Goal: Check status: Check status

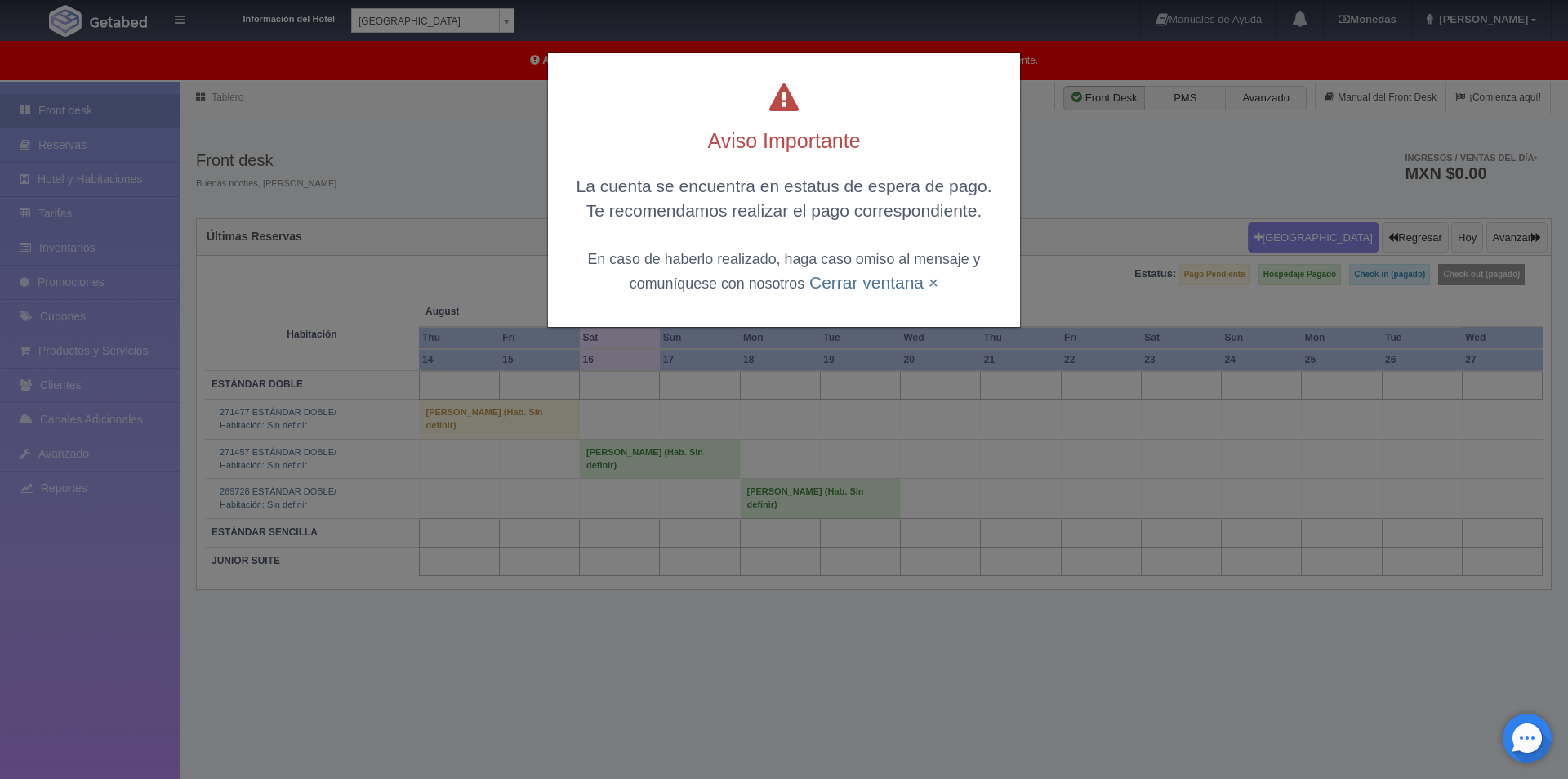
click at [798, 280] on div "La cuenta se encuentra en estatus de espera de pago. Te recomendamos realizar e…" at bounding box center [784, 233] width 439 height 120
click at [841, 281] on link "Cerrar ventana ×" at bounding box center [874, 282] width 129 height 19
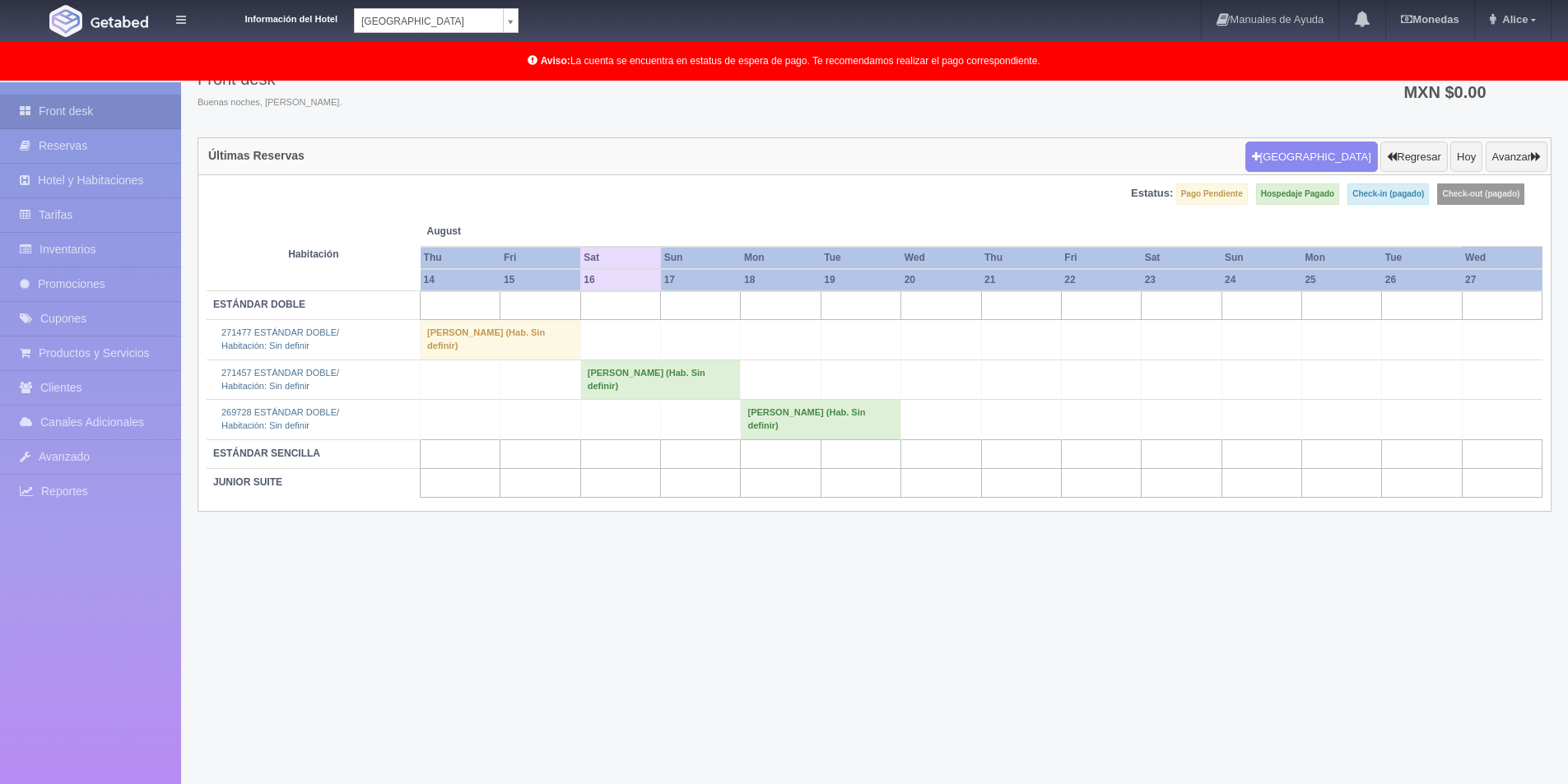
scroll to position [84, 0]
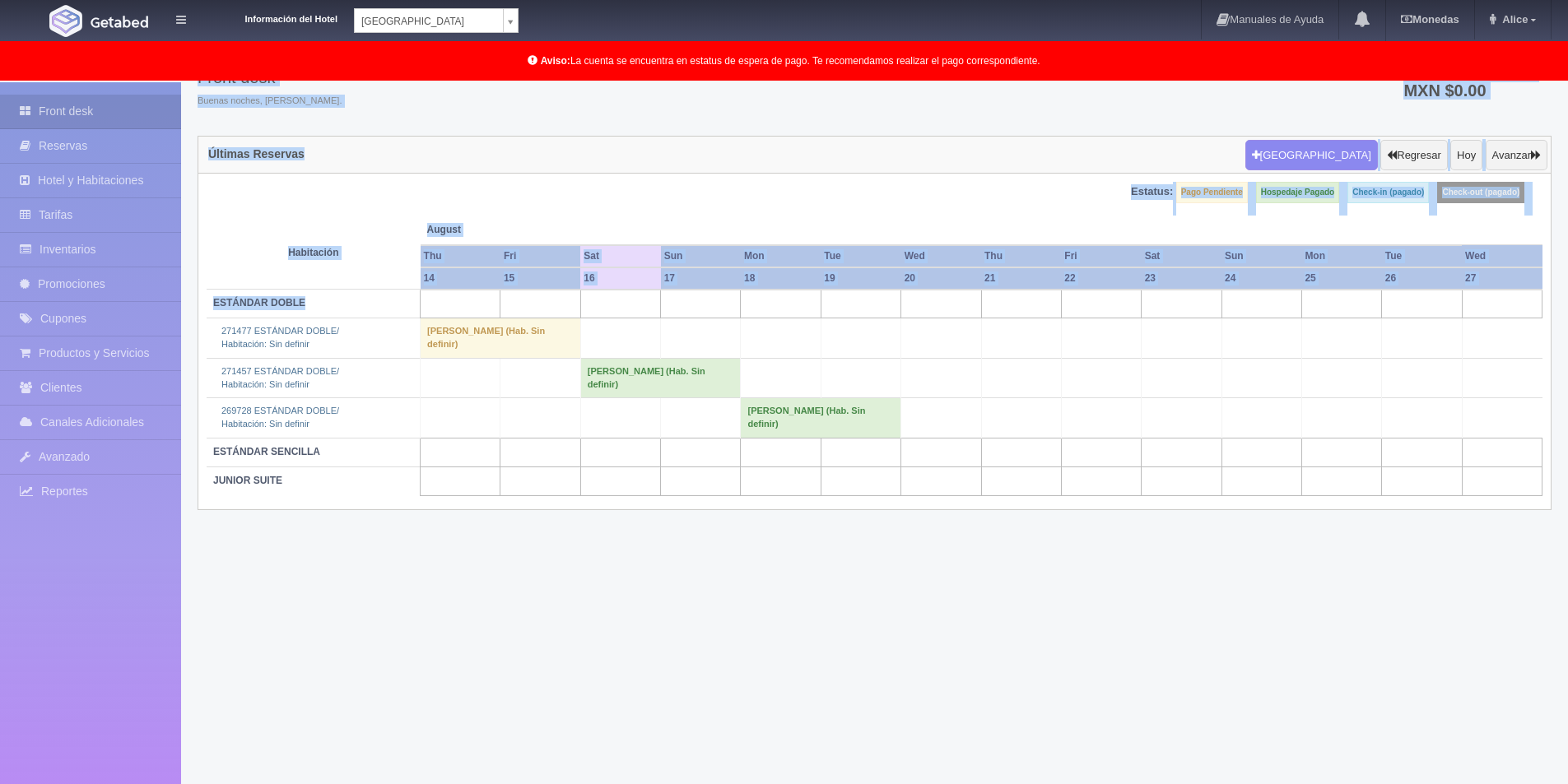
drag, startPoint x: 387, startPoint y: 714, endPoint x: 0, endPoint y: 816, distance: 400.2
click at [0, 700] on html "Información del Hotel Hotel Plaza Colonial Hotel Plaza Campeche Hotel Plaza Col…" at bounding box center [784, 308] width 1568 height 784
click at [427, 161] on div "Últimas Reservas Nueva Reserva Regresar Hoy Avanzar" at bounding box center [874, 156] width 1352 height 38
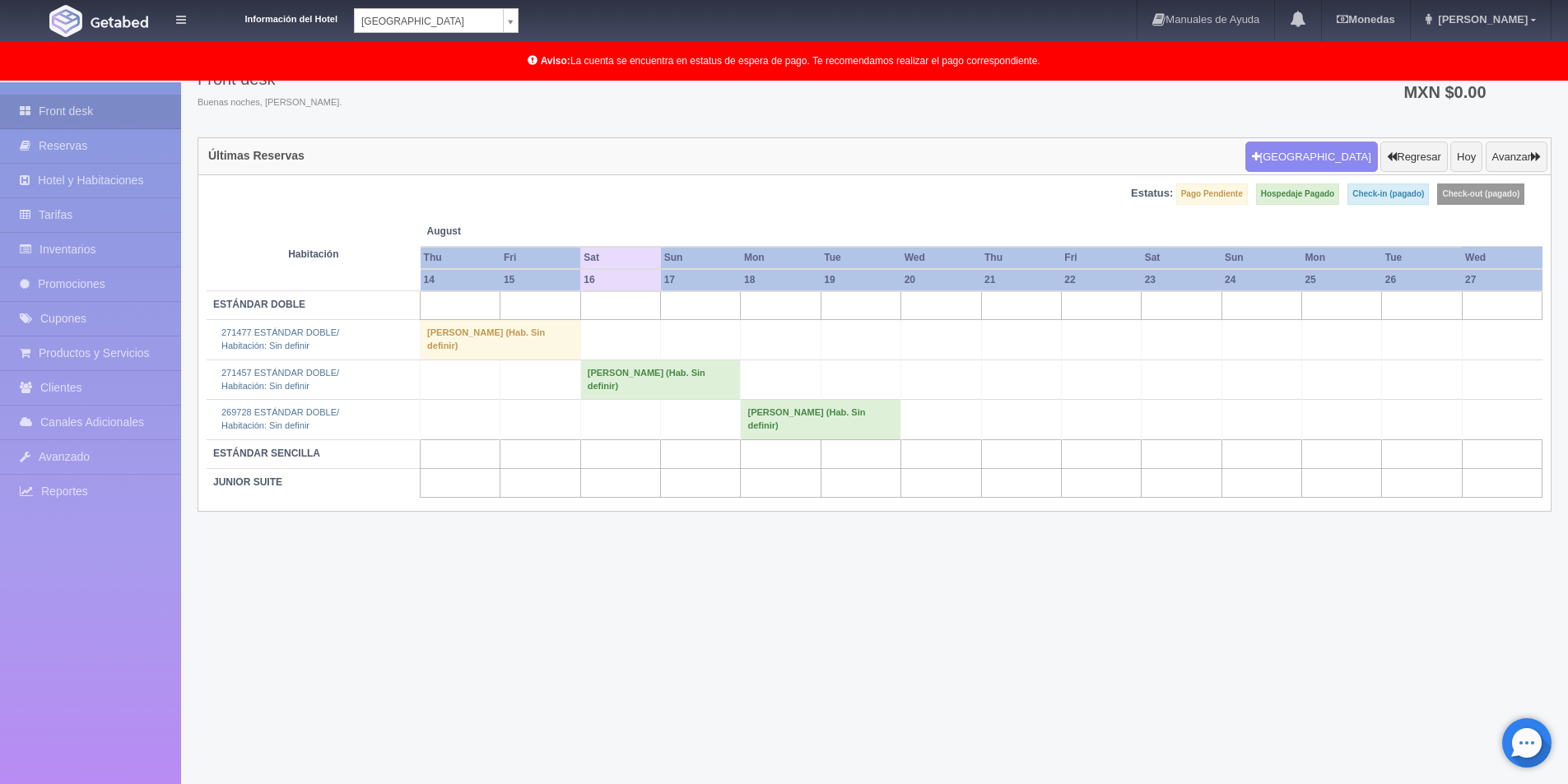
scroll to position [84, 0]
